Goal: Information Seeking & Learning: Learn about a topic

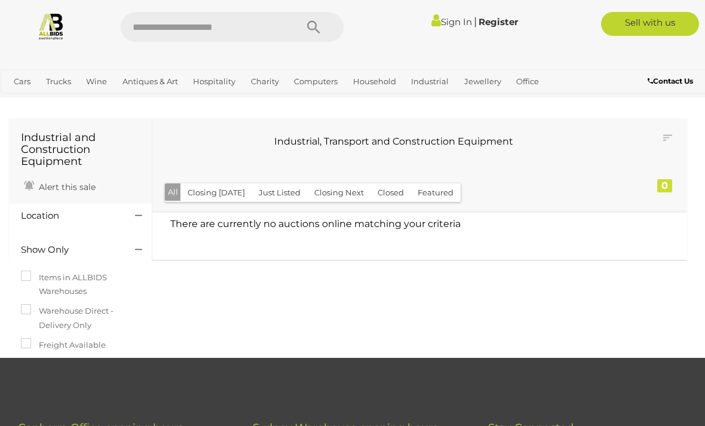
click at [65, 23] on img at bounding box center [51, 26] width 28 height 28
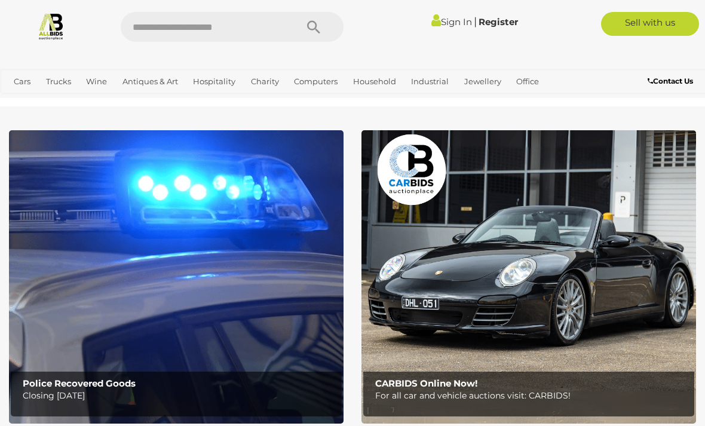
click at [122, 271] on img at bounding box center [176, 276] width 335 height 293
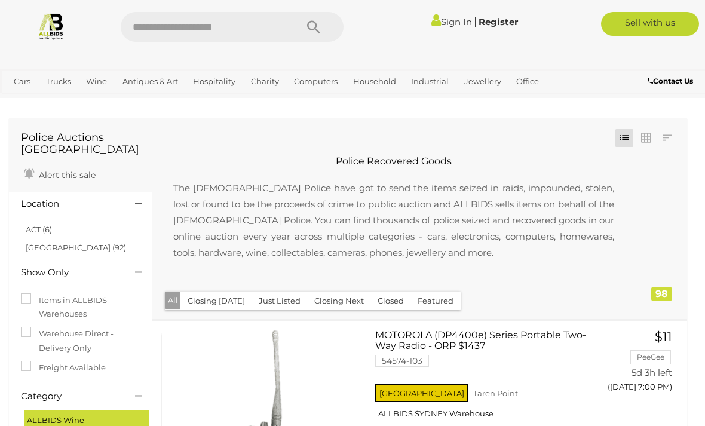
click at [0, 0] on link "Collectable and Limited Edition Pens" at bounding box center [0, 0] width 0 height 0
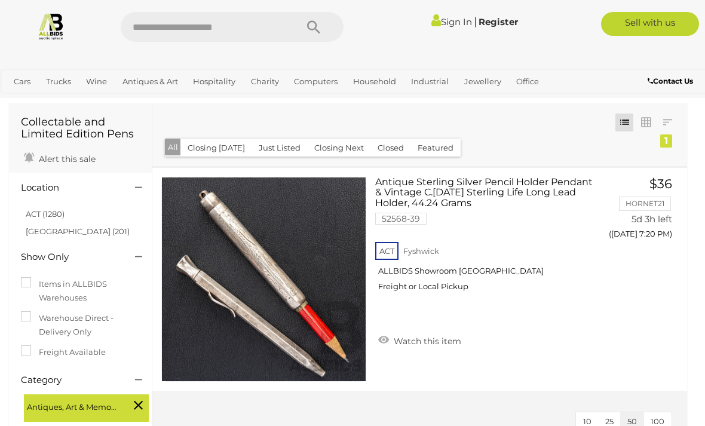
scroll to position [30, 0]
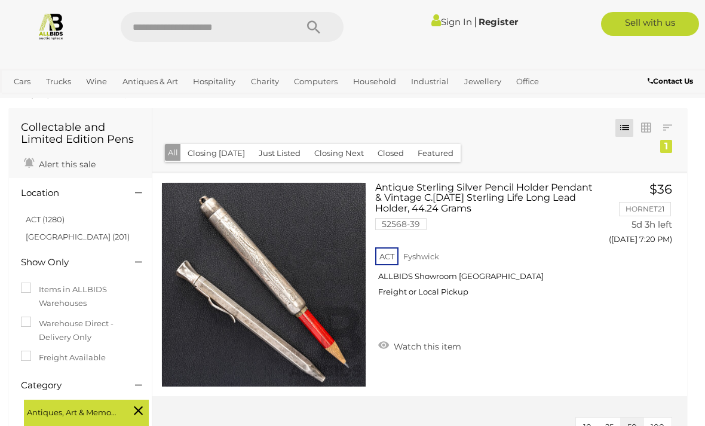
click at [0, 0] on link "Collectable Coins, Notes & Stamps" at bounding box center [0, 0] width 0 height 0
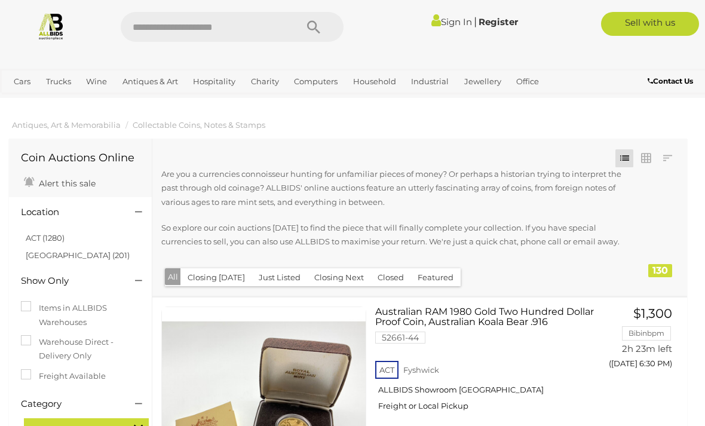
click at [669, 157] on link at bounding box center [668, 158] width 18 height 18
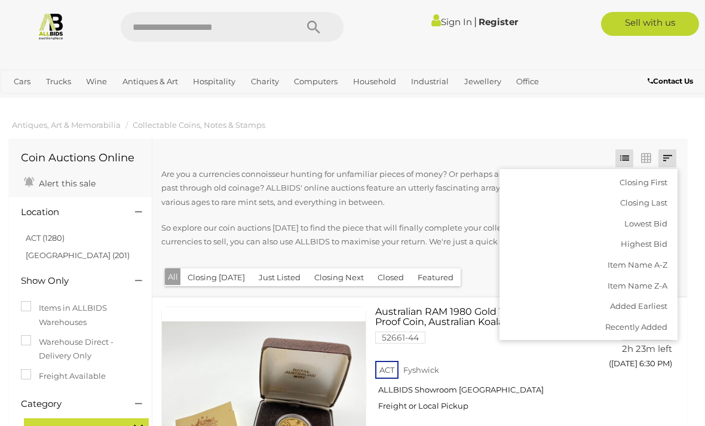
click at [643, 242] on link "Highest Bid" at bounding box center [589, 244] width 178 height 21
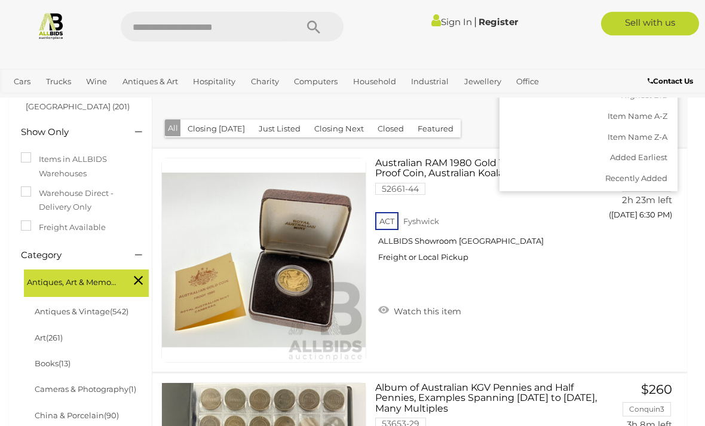
scroll to position [149, 0]
click at [702, 183] on div at bounding box center [352, 213] width 705 height 426
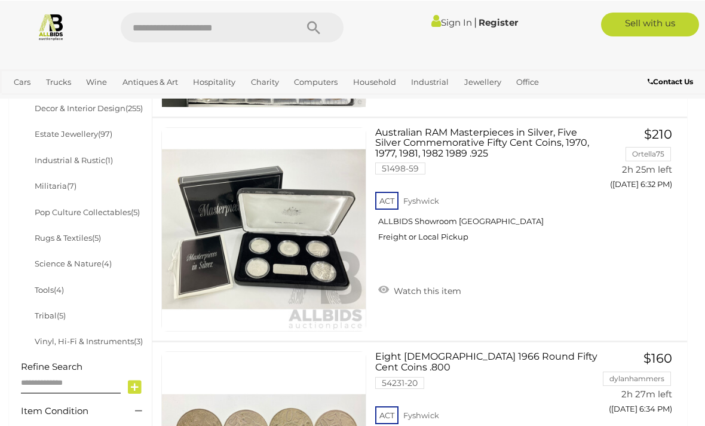
scroll to position [629, 0]
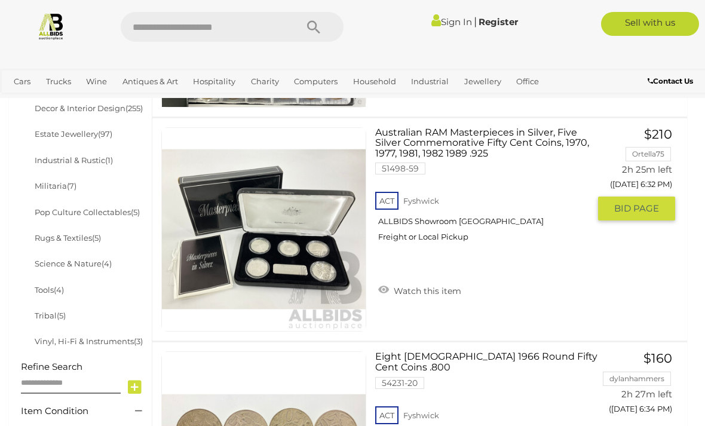
click at [476, 145] on link "Australian RAM Masterpieces in Silver, Five Silver Commemorative Fifty Cent Coi…" at bounding box center [486, 189] width 205 height 124
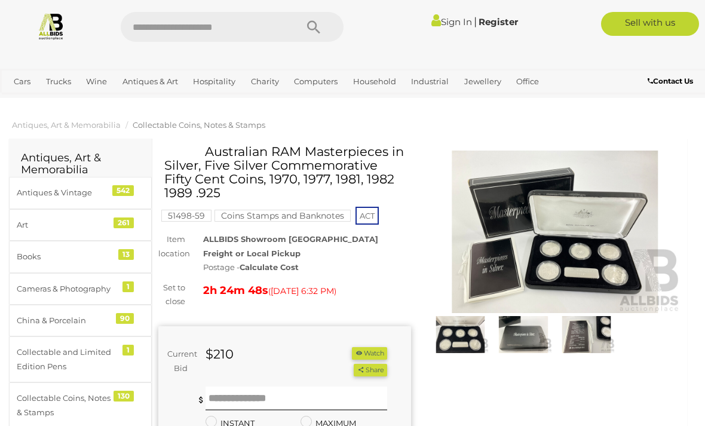
click at [592, 200] on img at bounding box center [555, 232] width 253 height 163
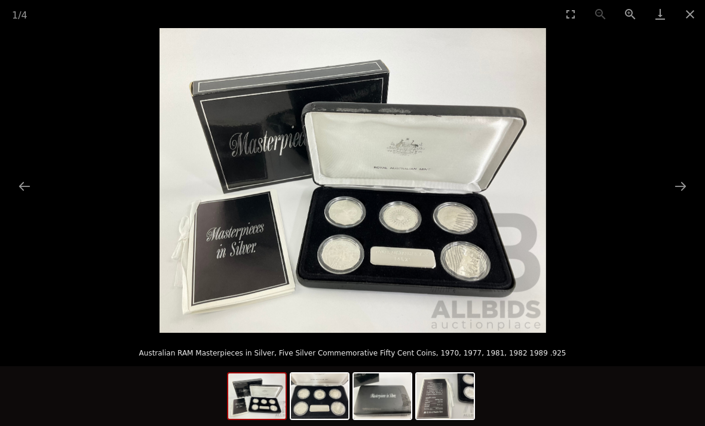
click at [677, 188] on button "Next slide" at bounding box center [680, 186] width 25 height 23
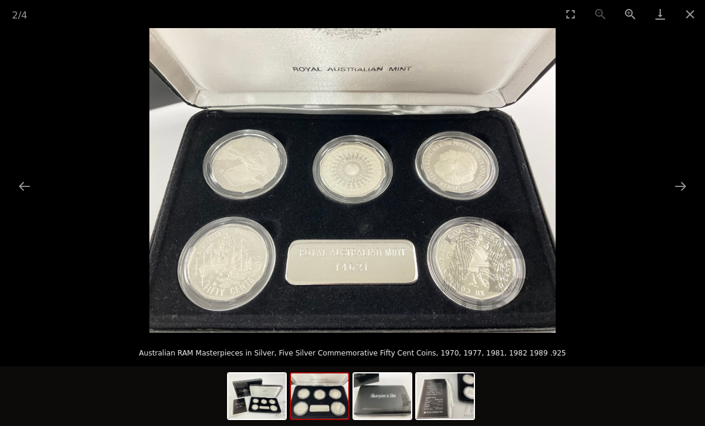
click at [687, 176] on button "Next slide" at bounding box center [680, 186] width 25 height 23
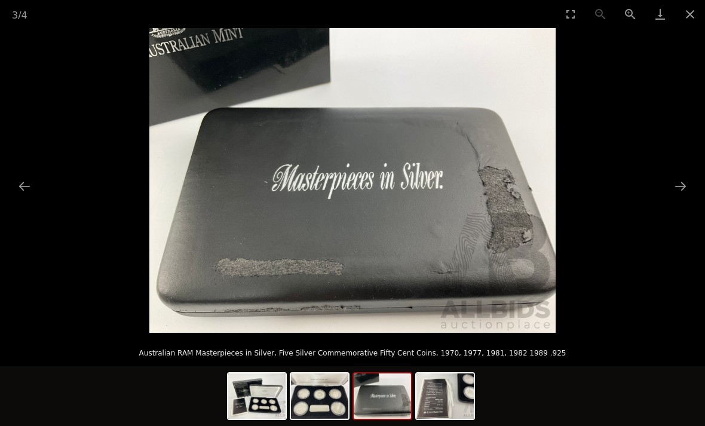
click at [681, 181] on button "Next slide" at bounding box center [680, 186] width 25 height 23
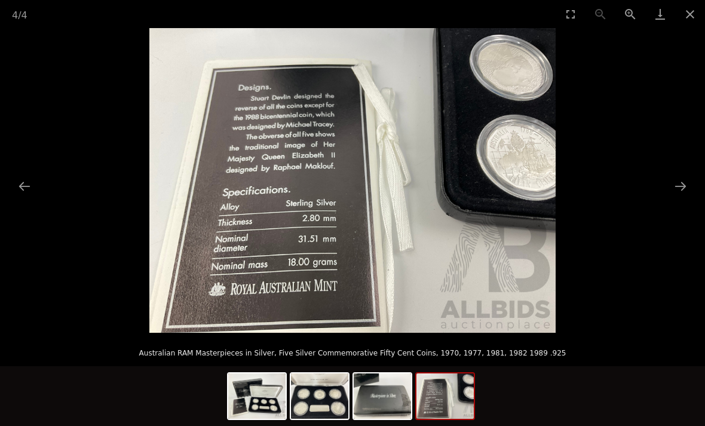
click at [673, 180] on button "Next slide" at bounding box center [680, 186] width 25 height 23
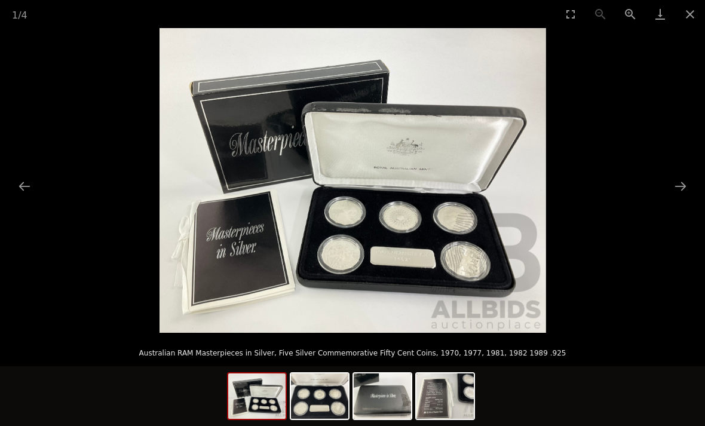
click at [677, 182] on button "Next slide" at bounding box center [680, 186] width 25 height 23
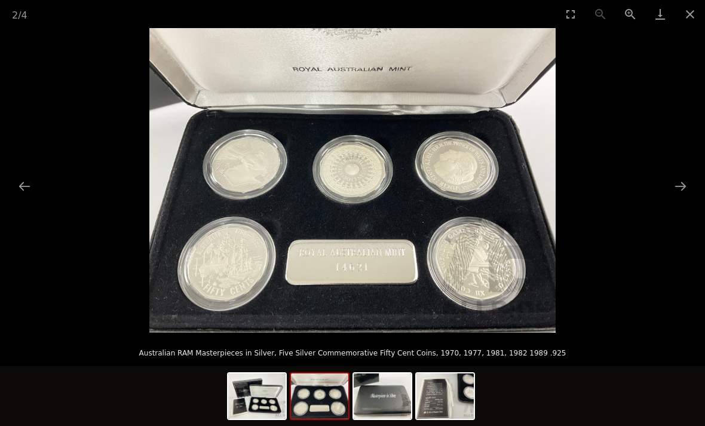
click at [678, 188] on button "Next slide" at bounding box center [680, 186] width 25 height 23
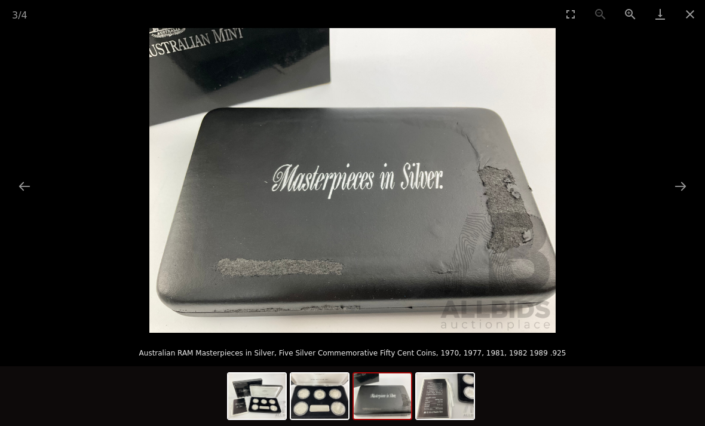
click at [679, 185] on button "Next slide" at bounding box center [680, 186] width 25 height 23
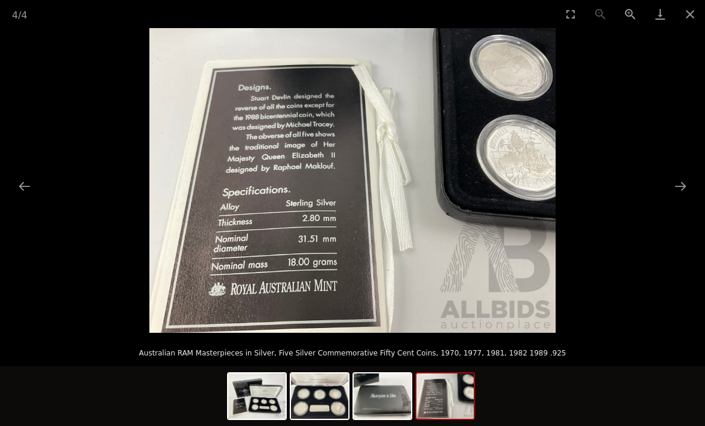
click at [687, 188] on button "Next slide" at bounding box center [680, 186] width 25 height 23
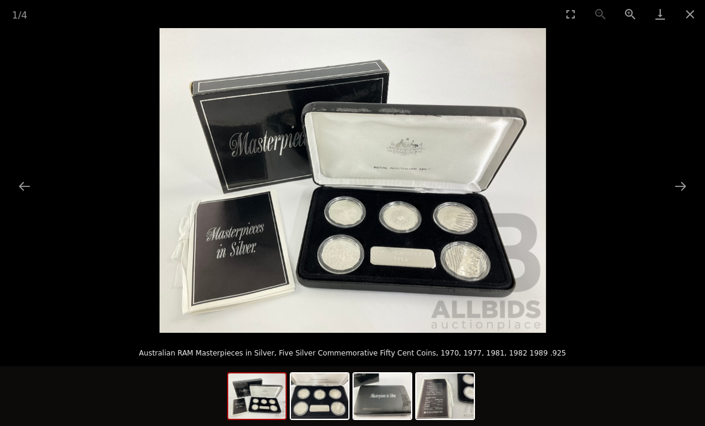
click at [687, 183] on button "Next slide" at bounding box center [680, 186] width 25 height 23
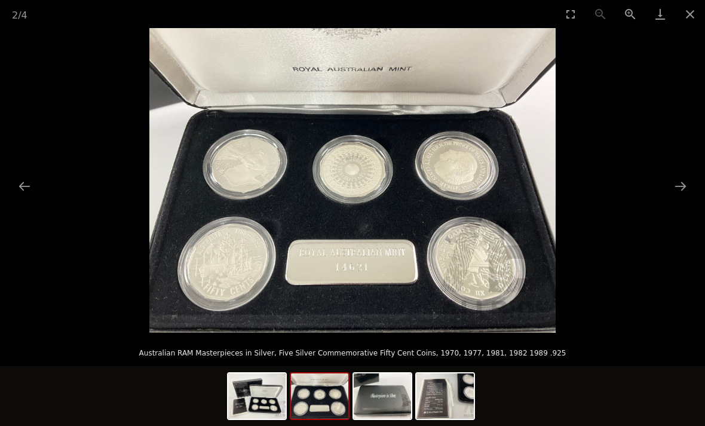
click at [687, 186] on button "Next slide" at bounding box center [680, 186] width 25 height 23
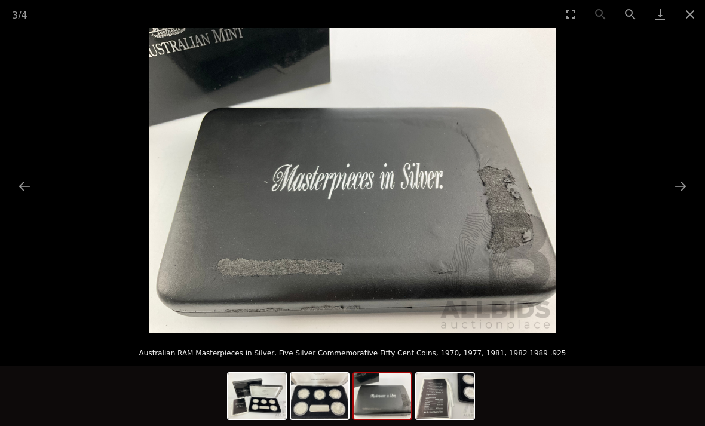
click at [687, 190] on button "Next slide" at bounding box center [680, 186] width 25 height 23
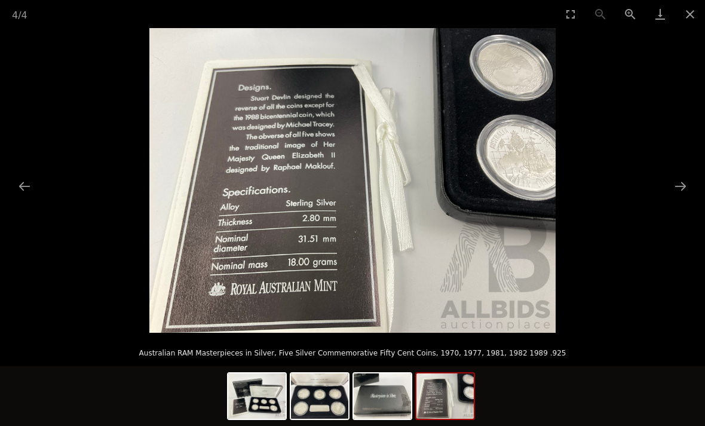
click at [690, 186] on button "Next slide" at bounding box center [680, 186] width 25 height 23
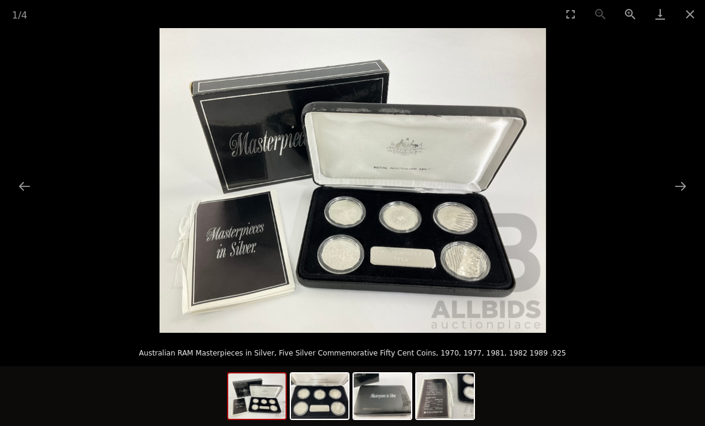
click at [458, 272] on img at bounding box center [353, 180] width 387 height 305
click at [690, 17] on button "Close gallery" at bounding box center [690, 14] width 30 height 28
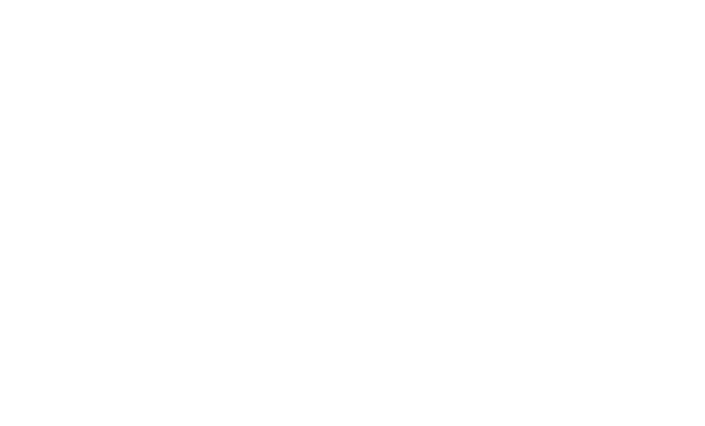
scroll to position [667, 0]
